Goal: Task Accomplishment & Management: Manage account settings

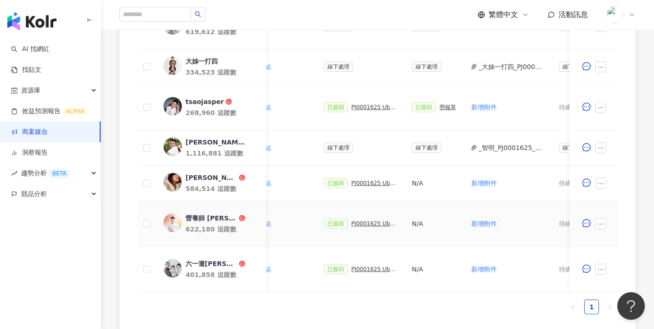
scroll to position [347, 0]
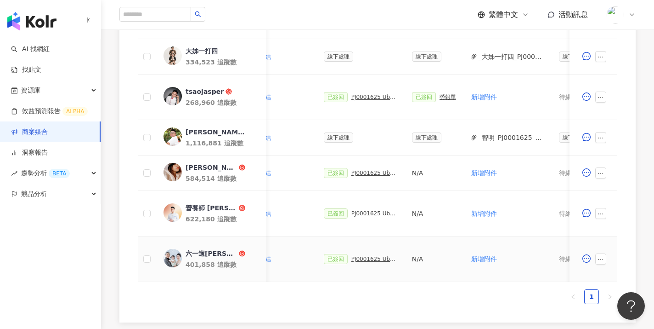
click at [371, 256] on div "PJ0001625 Uber Eats_生鮮雜貨Q3_KOL合作" at bounding box center [374, 258] width 46 height 6
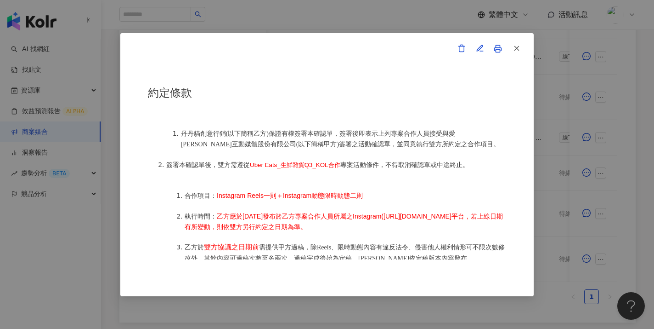
scroll to position [472, 0]
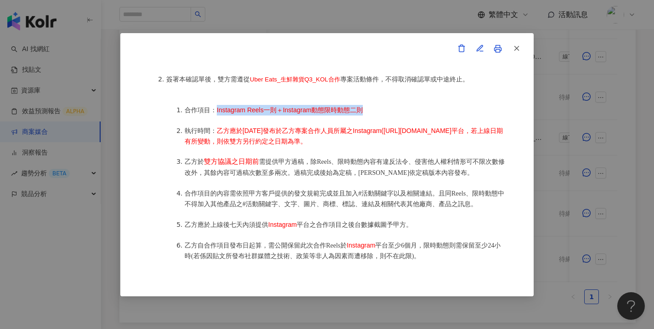
drag, startPoint x: 382, startPoint y: 106, endPoint x: 215, endPoint y: 103, distance: 166.8
click at [215, 105] on li "合作項目： Instagram Reels一則＋Instagram動態限時動態二則" at bounding box center [346, 110] width 322 height 11
copy span "Instagram Reels一則＋Instagram動態限時動態二則"
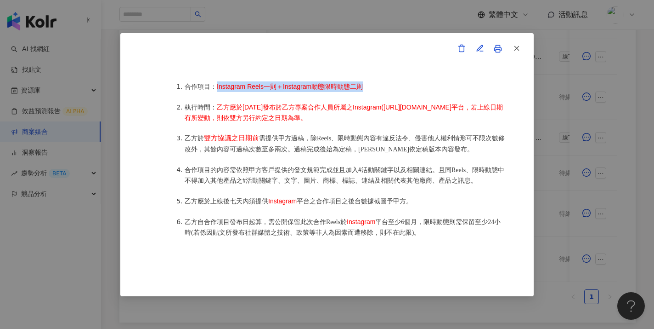
scroll to position [495, 0]
drag, startPoint x: 498, startPoint y: 107, endPoint x: 216, endPoint y: 101, distance: 281.7
click at [216, 102] on li "執行時間： 乙方應於2025年9月3日發布於乙方專案合作人員所屬之Instagram(https://www.instagram.com/616rkaig/)…" at bounding box center [346, 112] width 322 height 21
copy span "乙方應於2025年9月3日發布於乙方專案合作人員所屬之Instagram(https://www.instagram.com/616rkaig/)平台，若上線…"
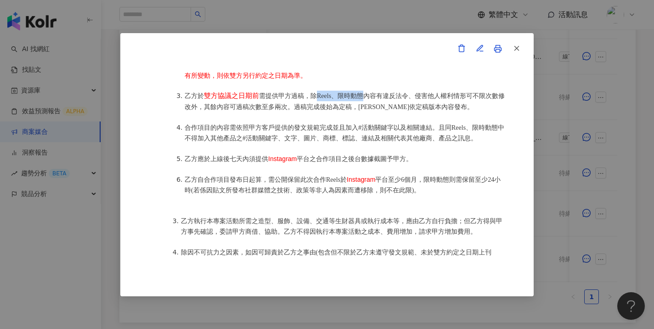
drag, startPoint x: 370, startPoint y: 90, endPoint x: 318, endPoint y: 90, distance: 51.9
click at [318, 92] on span "需提供甲方過稿，除Reels、限時動態內容有違反法令、侵害他人權利情形可不限次數修改外，其餘內容可過稿次數至多兩次。過稿完成後始為定稿，[PERSON_NAM…" at bounding box center [345, 100] width 320 height 17
copy span "Reels、限時動態"
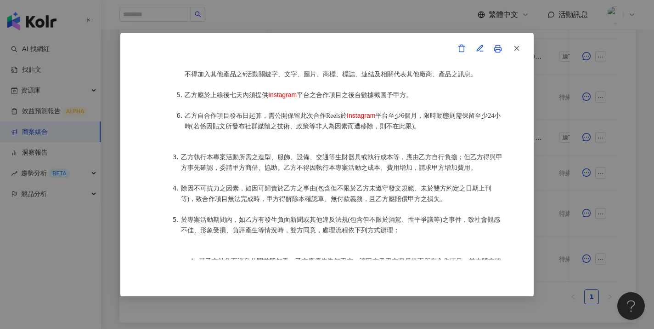
scroll to position [605, 0]
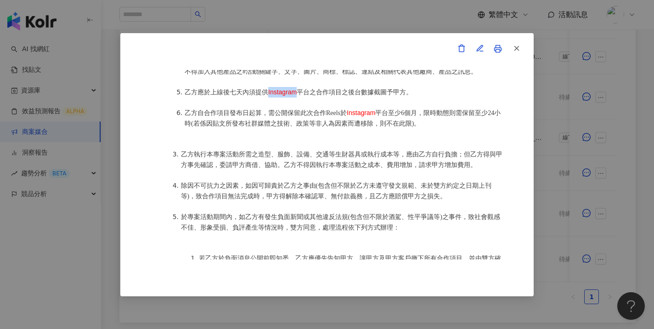
drag, startPoint x: 300, startPoint y: 83, endPoint x: 270, endPoint y: 85, distance: 30.9
click at [270, 87] on li "乙方應於上線後七天內須提供 Instagram 平台之合作項目之後台數據截圖予甲方。" at bounding box center [346, 92] width 322 height 11
copy span "Instagram"
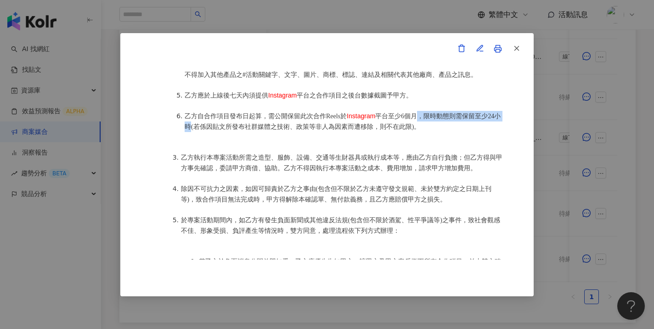
drag, startPoint x: 197, startPoint y: 116, endPoint x: 426, endPoint y: 103, distance: 229.7
click at [426, 113] on span "平台至少6個月，限時動態則需保留至少24小時(若係因貼文所發布社群媒體之技術、政策等非人為因素而遭移除，則不在此限)。" at bounding box center [343, 121] width 316 height 17
copy span "，限時動態則需保留至少24小時"
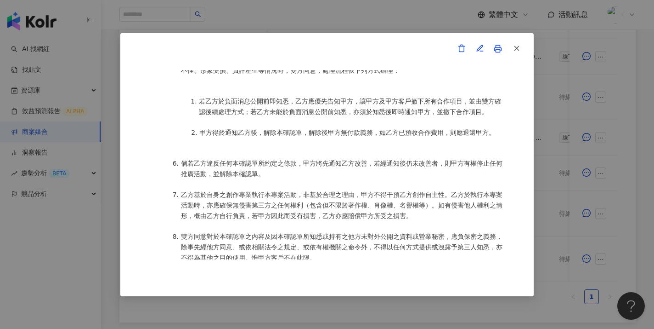
scroll to position [789, 0]
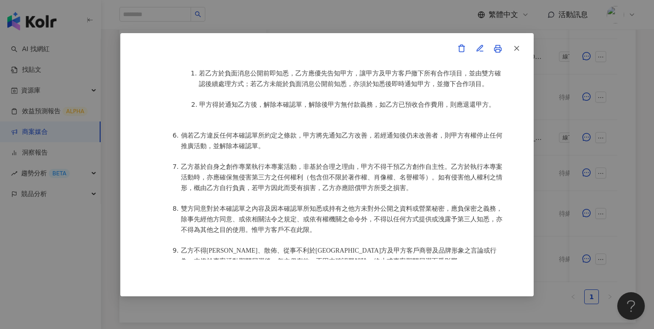
click at [420, 307] on div "活動確認單 約定雙方 甲方名稱：愛卡拉互動媒體股份有限公司 甲方負責人：程世嘉 甲方統一編號：53342456 甲方地址：104 台北市中山區南京東路二段16…" at bounding box center [327, 164] width 654 height 329
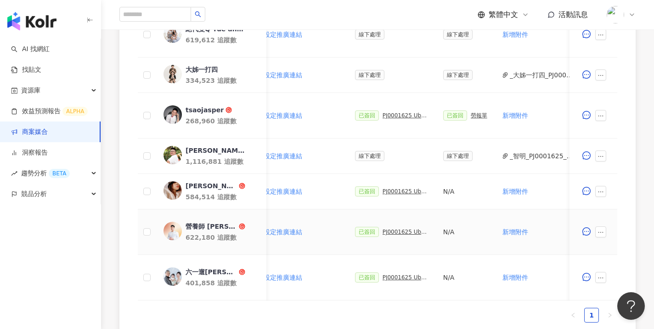
scroll to position [327, 0]
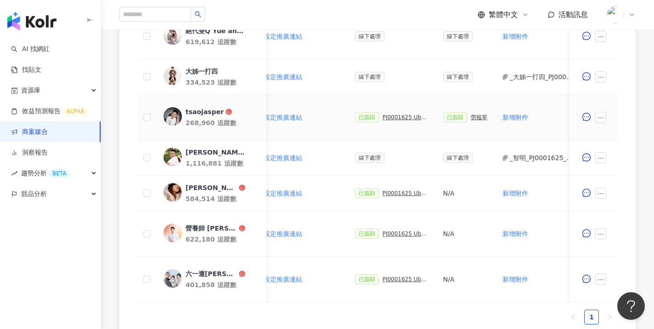
click at [395, 112] on div "已簽回 PJ0001625 Uber Eats_生鮮雜貨Q3_KOL合作" at bounding box center [392, 117] width 74 height 10
click at [395, 114] on div "PJ0001625 Uber Eats_生鮮雜貨Q3_KOL合作" at bounding box center [406, 117] width 46 height 6
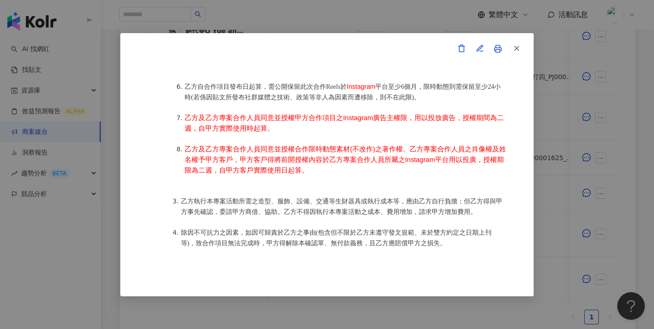
scroll to position [638, 0]
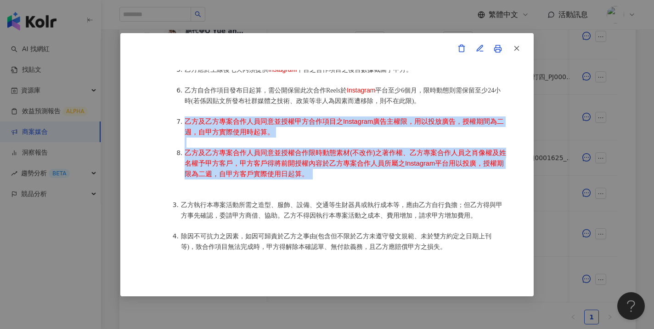
drag, startPoint x: 318, startPoint y: 185, endPoint x: 186, endPoint y: 123, distance: 146.1
click at [186, 123] on ol "合作項目： Instagram Reels一則＋Instagram動態限時動態二則 執行時間： 乙方應於2025年8月27日發布於乙方專案合作人員所屬之Ins…" at bounding box center [336, 59] width 340 height 260
copy ol "乙方及乙方專案合作人員同意並授權甲方合作項目之Instagram廣告主權限，用以投放廣告，授權期間為二週，自甲方實際使用時起算。 乙方及乙方專案合作人員同意並…"
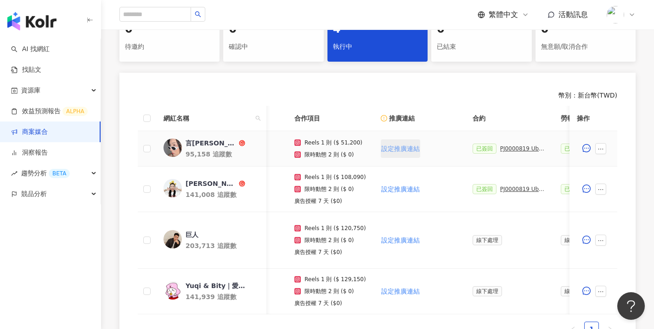
scroll to position [0, 159]
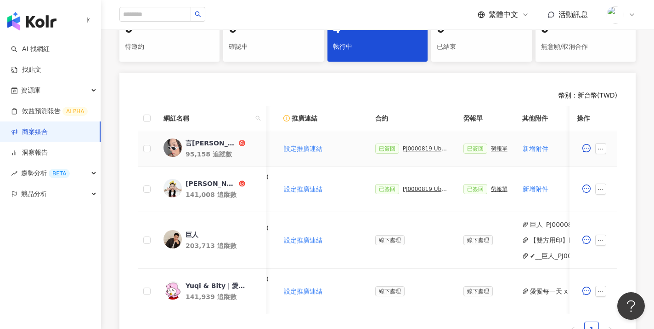
click at [435, 146] on div "PJ0000819 Uber Eats_Co-Marketing_餐廳買一送一活動_活動確認單" at bounding box center [426, 148] width 46 height 6
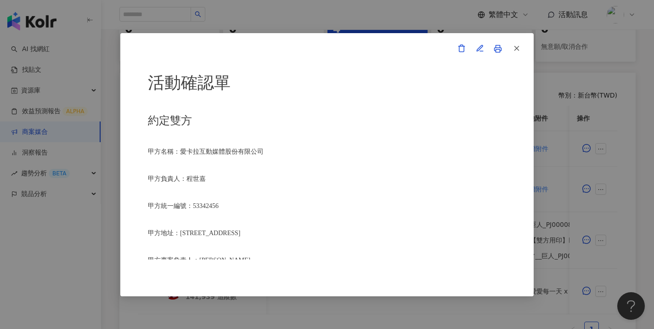
click at [498, 53] on link at bounding box center [498, 49] width 18 height 18
click at [354, 19] on div "活動確認單 約定雙方 甲方名稱：愛[PERSON_NAME]互動媒體股份有限公司 甲方負責人：程世嘉 甲方統一編號：53342456 甲方地址：104 [ST…" at bounding box center [327, 164] width 654 height 329
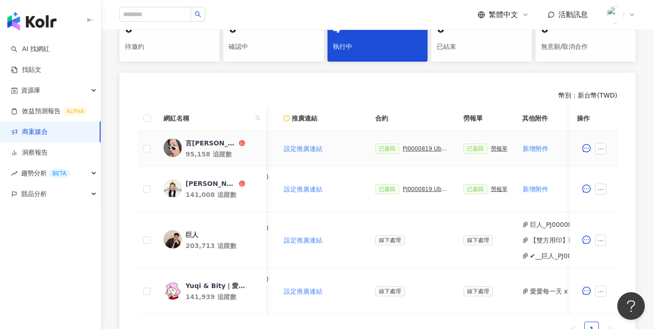
scroll to position [0, 237]
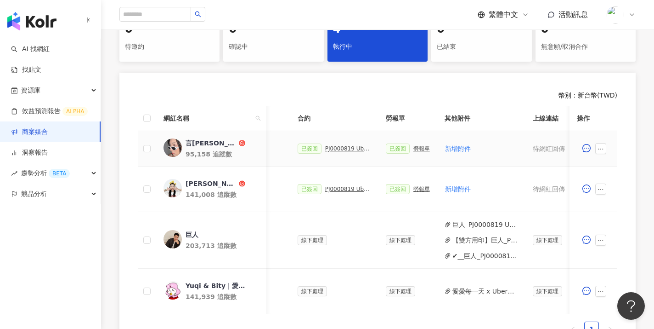
click at [416, 146] on div "勞報單" at bounding box center [422, 148] width 17 height 6
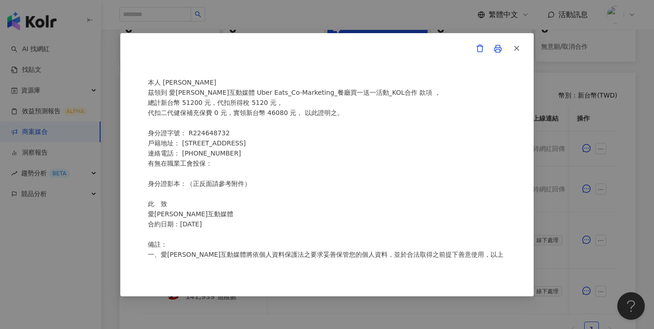
scroll to position [30, 0]
click at [512, 43] on button "button" at bounding box center [516, 49] width 18 height 18
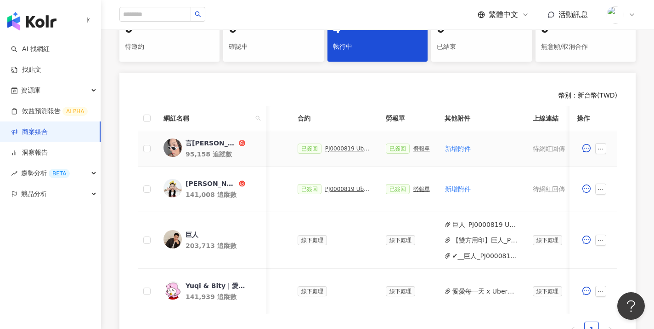
click at [352, 145] on div "PJ0000819 Uber Eats_Co-Marketing_餐廳買一送一活動_活動確認單" at bounding box center [348, 148] width 46 height 6
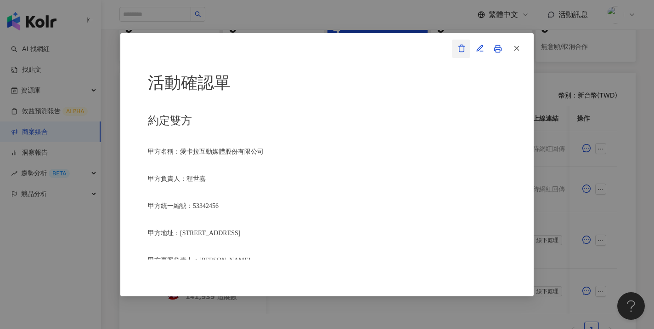
click at [459, 49] on icon "button" at bounding box center [462, 48] width 8 height 8
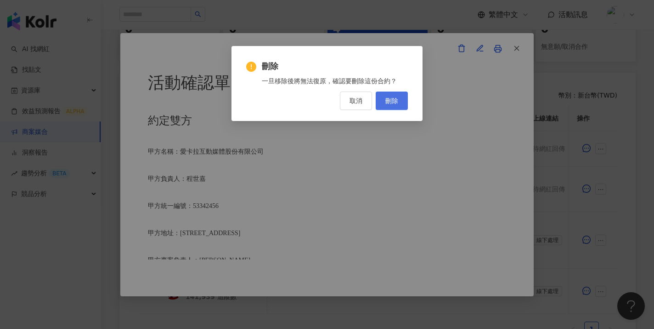
click at [406, 102] on button "刪除" at bounding box center [392, 100] width 32 height 18
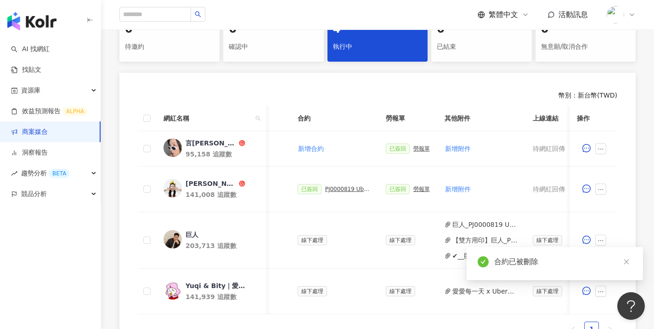
click at [417, 147] on div "勞報單" at bounding box center [422, 148] width 17 height 6
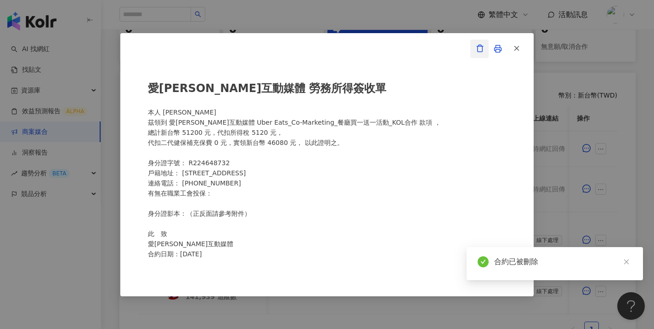
click at [481, 57] on button "button" at bounding box center [479, 49] width 18 height 18
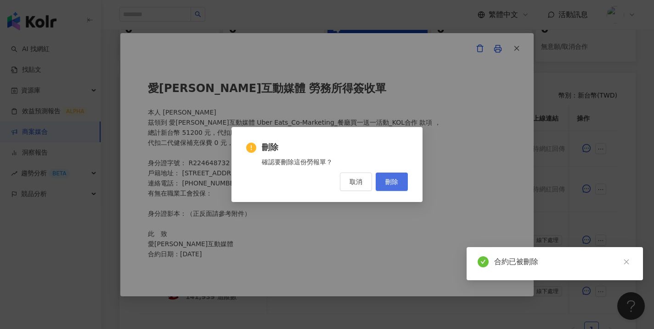
click at [388, 188] on button "刪除" at bounding box center [392, 181] width 32 height 18
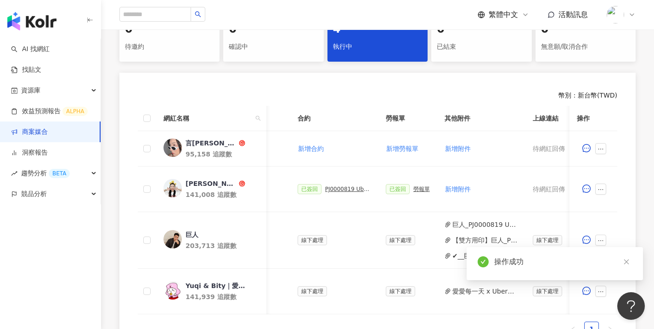
scroll to position [0, 454]
